Goal: Task Accomplishment & Management: Use online tool/utility

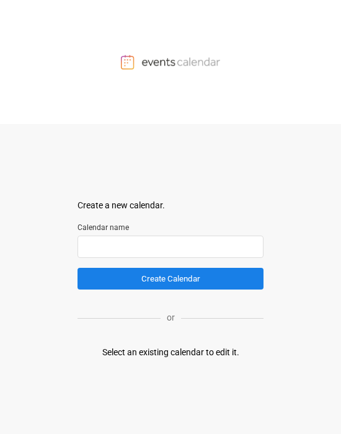
click at [144, 243] on input "text" at bounding box center [170, 246] width 186 height 22
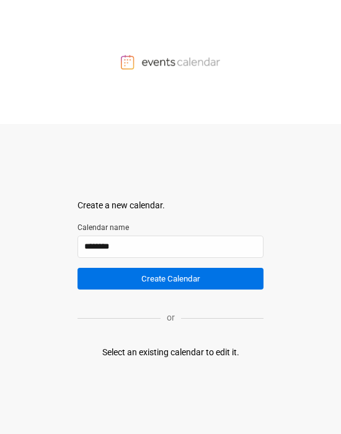
type input "********"
click at [161, 276] on button "Create Calendar" at bounding box center [170, 279] width 186 height 22
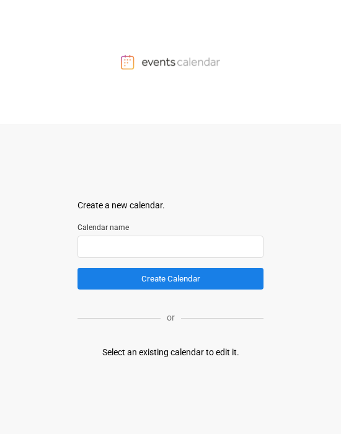
click at [112, 250] on input "text" at bounding box center [170, 246] width 186 height 22
click at [136, 285] on div "Select an existing calendar to edit it." at bounding box center [170, 352] width 137 height 13
click at [151, 285] on div "Select an existing calendar to edit it." at bounding box center [170, 352] width 137 height 13
